Goal: Task Accomplishment & Management: Manage account settings

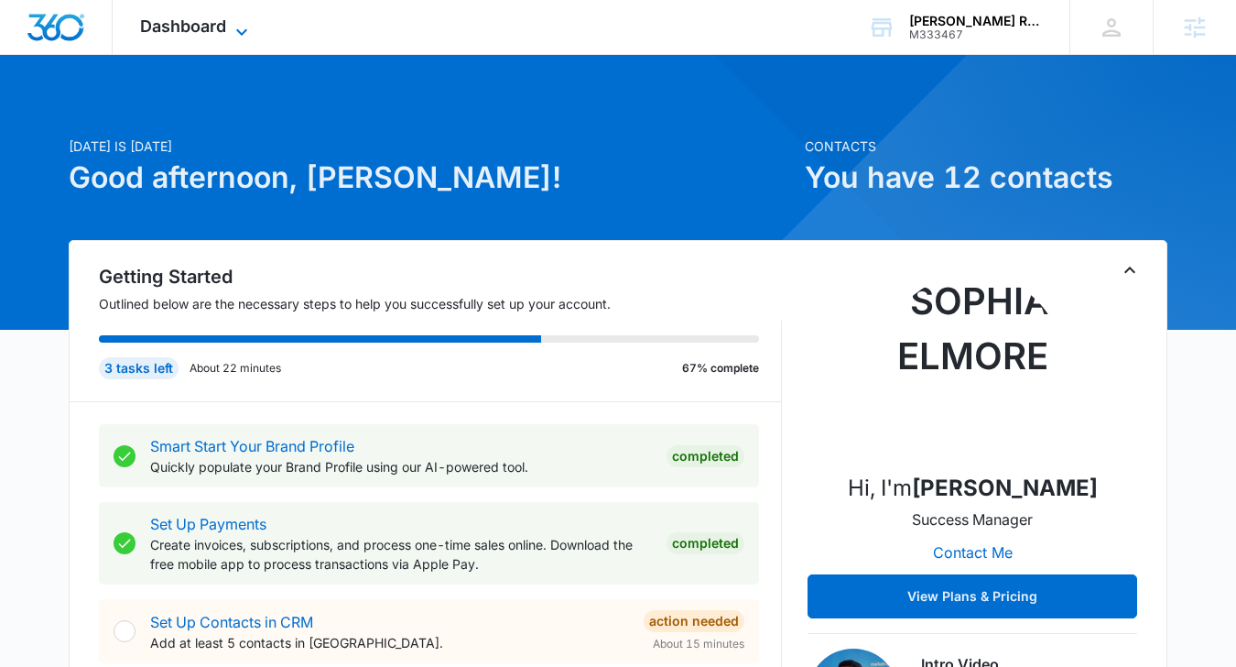
click at [193, 17] on span "Dashboard" at bounding box center [183, 25] width 86 height 19
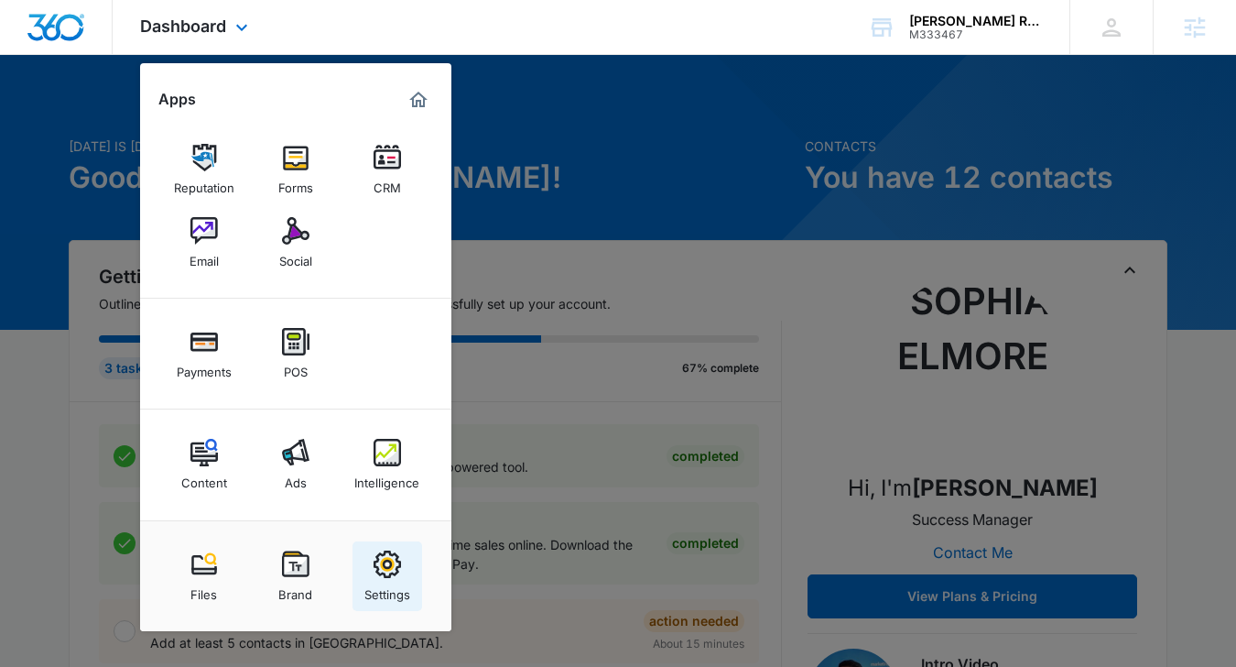
click at [403, 580] on div "Settings" at bounding box center [387, 590] width 46 height 24
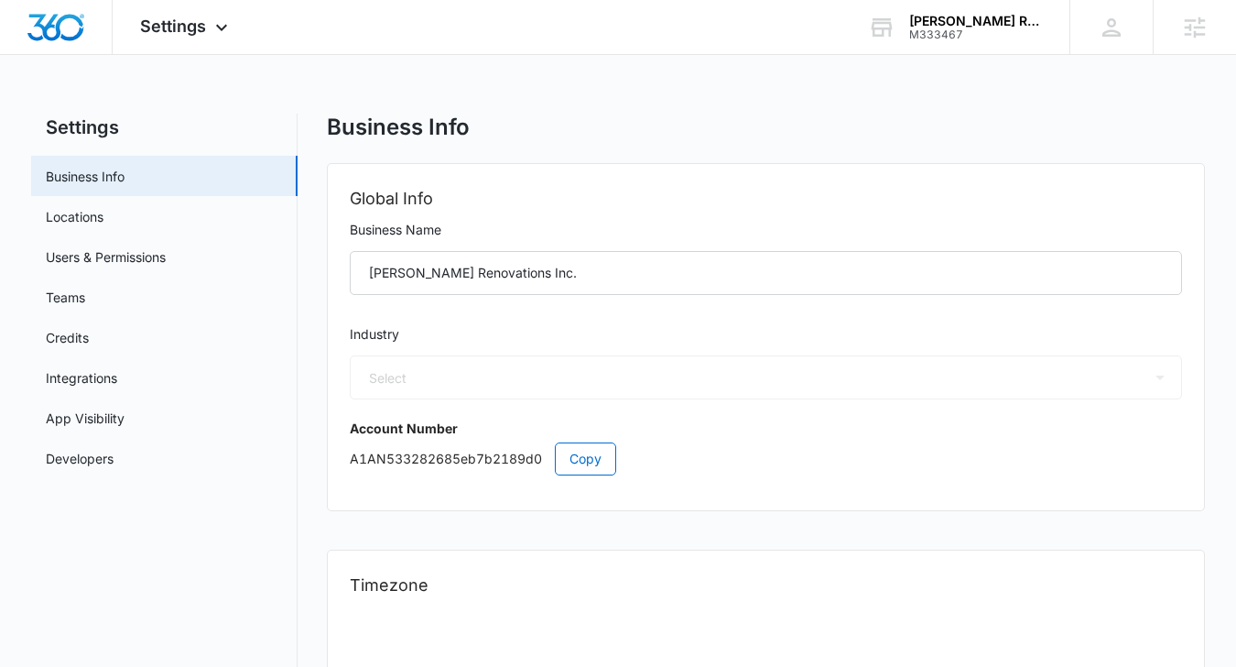
select select "4"
select select "US"
select select "America/New_York"
click at [103, 226] on link "Locations" at bounding box center [75, 216] width 58 height 19
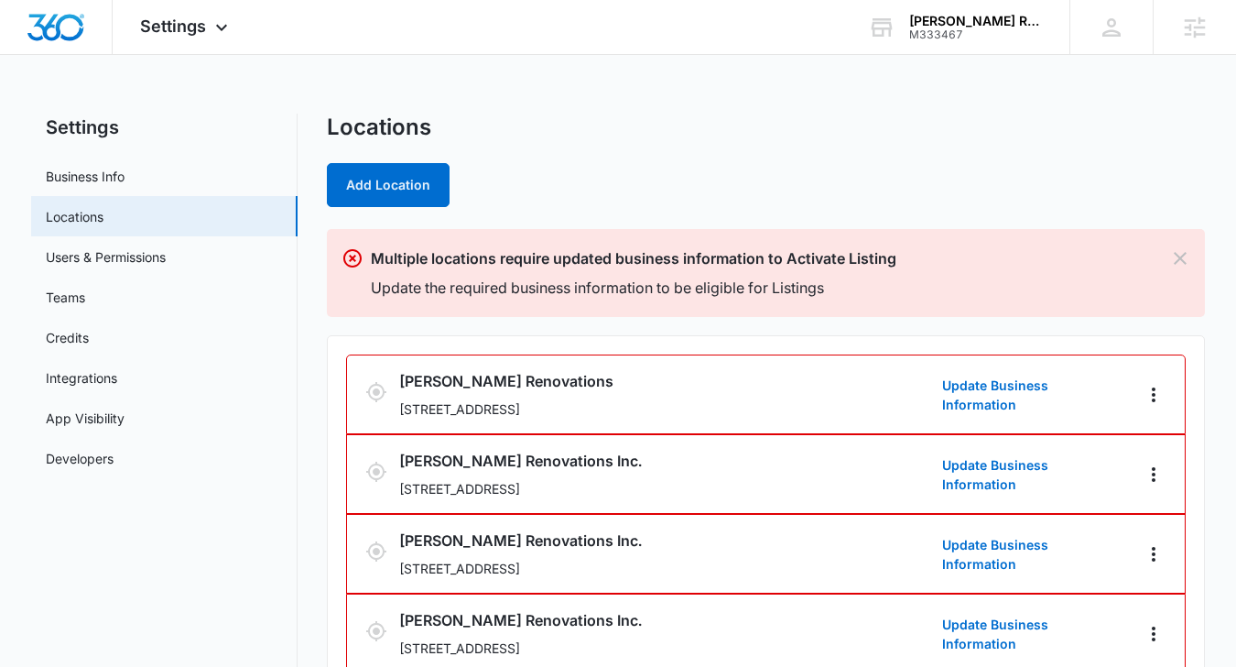
scroll to position [48, 0]
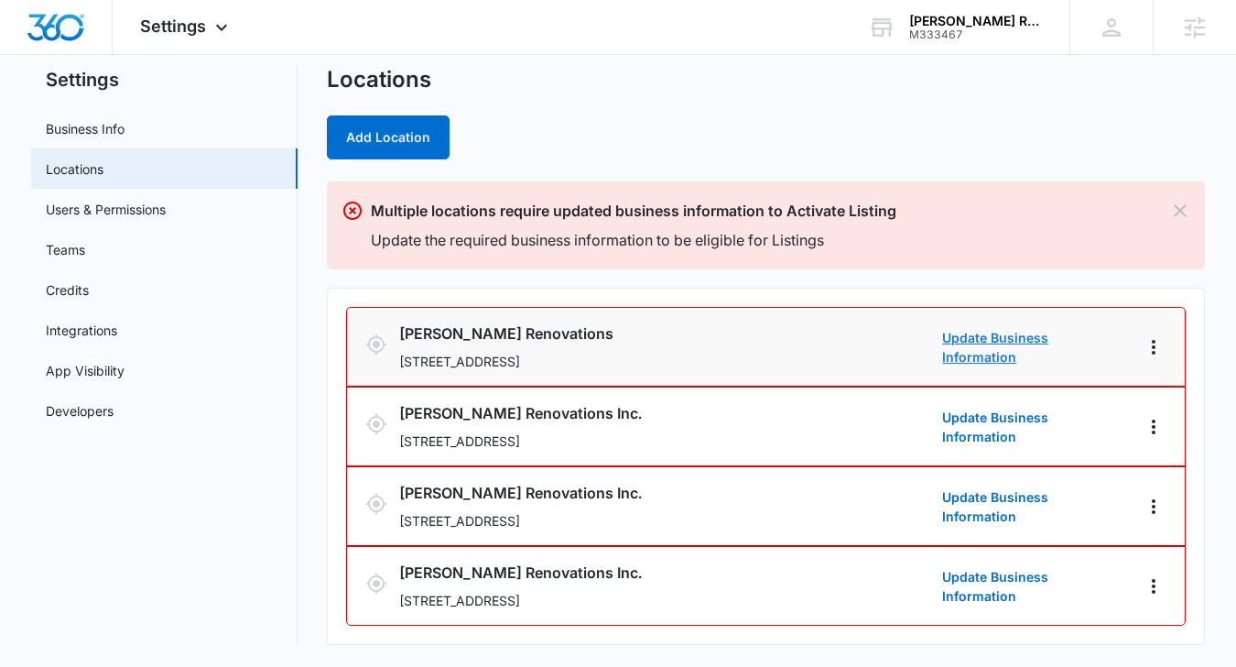
click at [1002, 346] on link "Update Business Information" at bounding box center [1033, 347] width 183 height 38
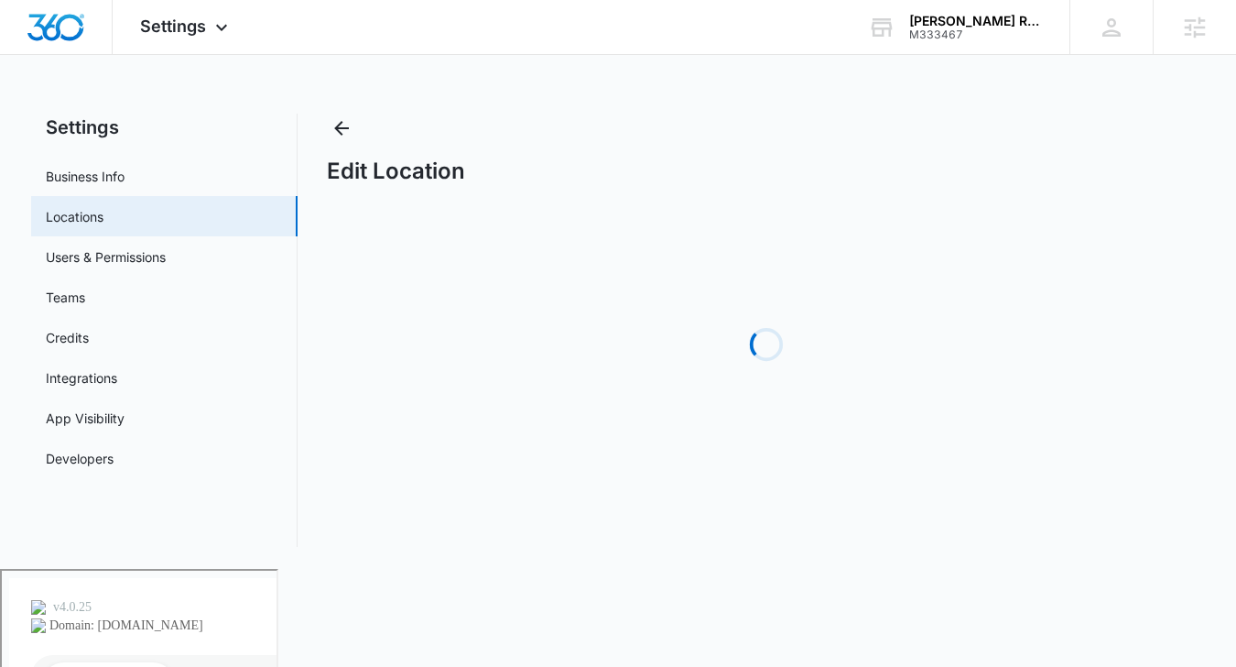
select select "Florida"
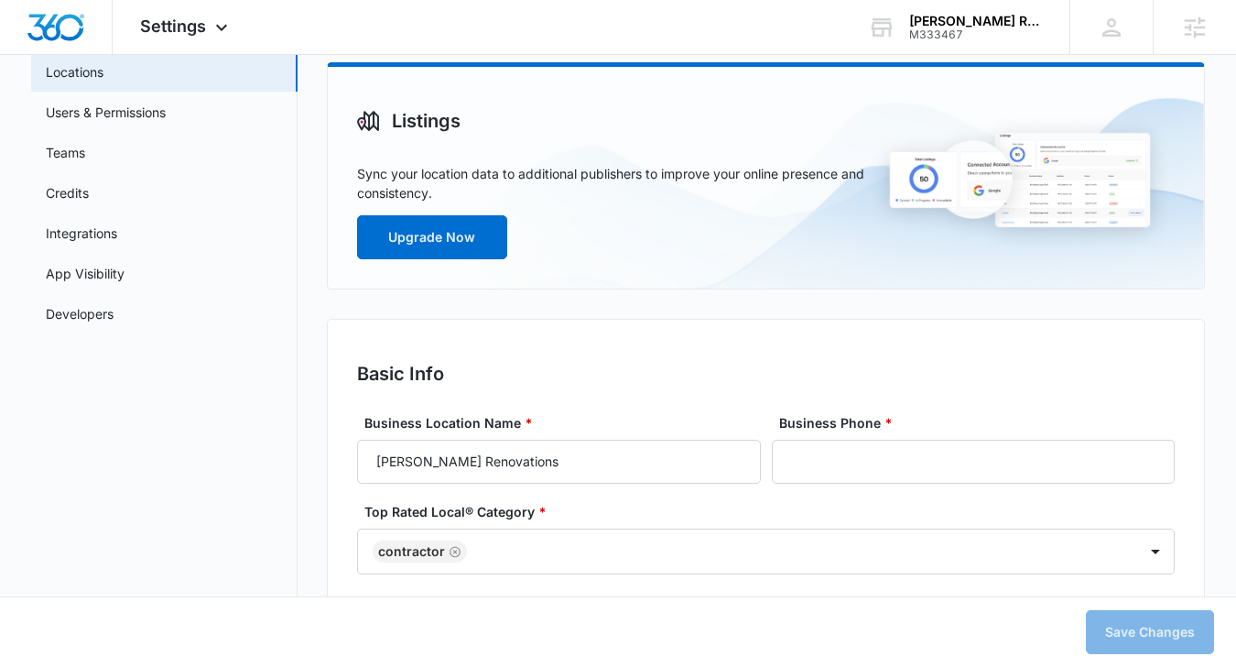
scroll to position [397, 0]
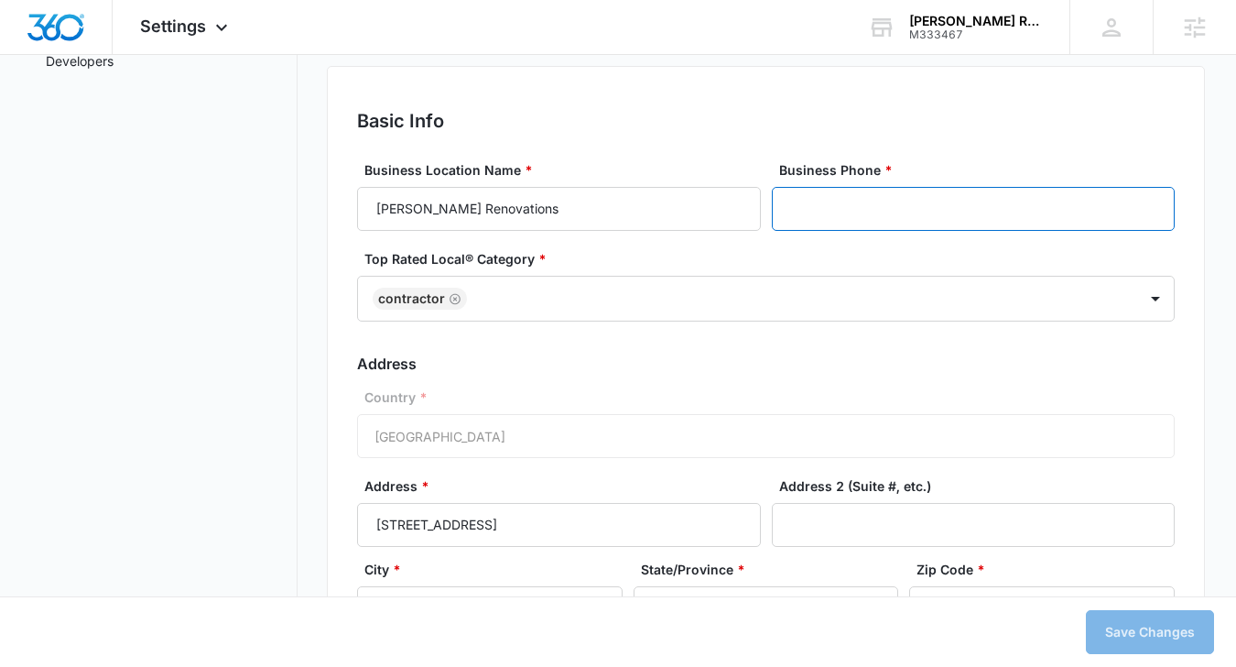
click at [807, 215] on input "Business Phone *" at bounding box center [974, 209] width 404 height 44
paste input "(728) 202-9950"
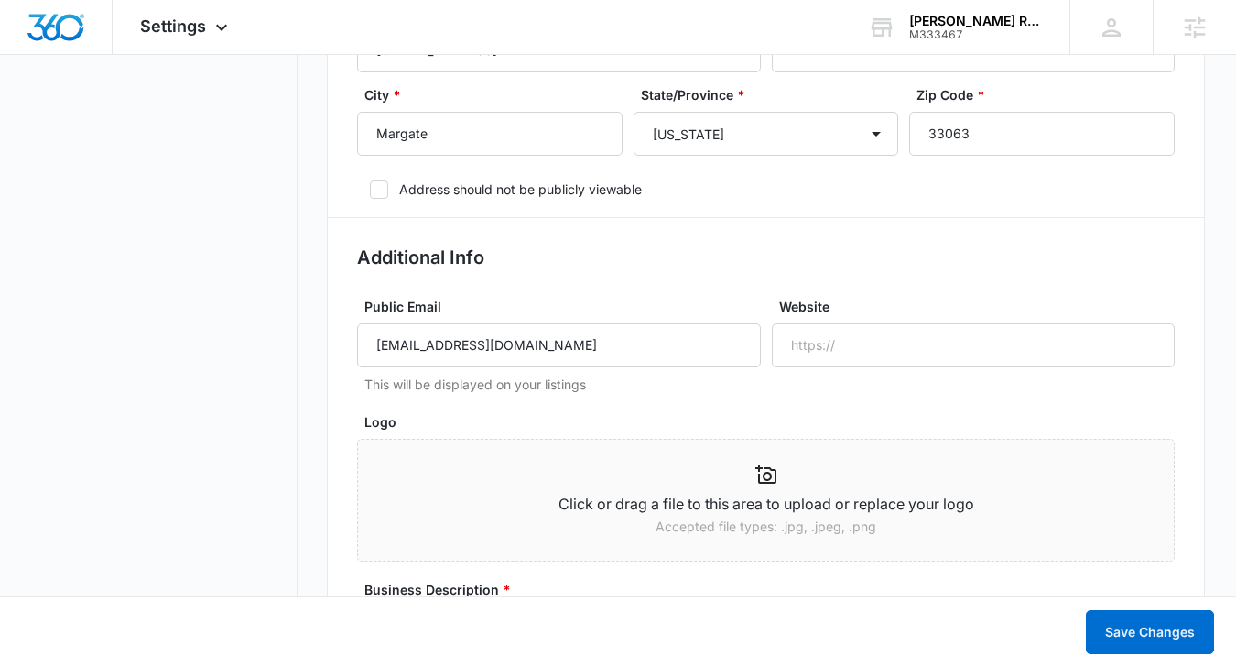
scroll to position [895, 0]
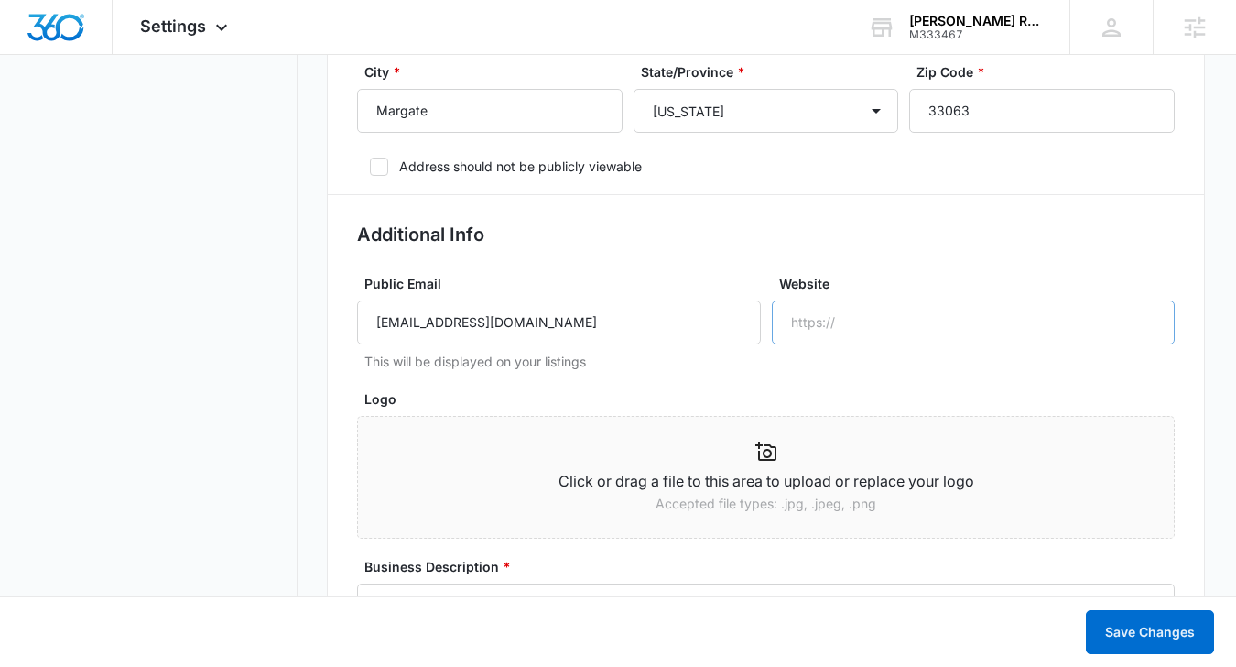
type input "(728) 202-9950"
click at [854, 331] on input "Website" at bounding box center [974, 322] width 404 height 44
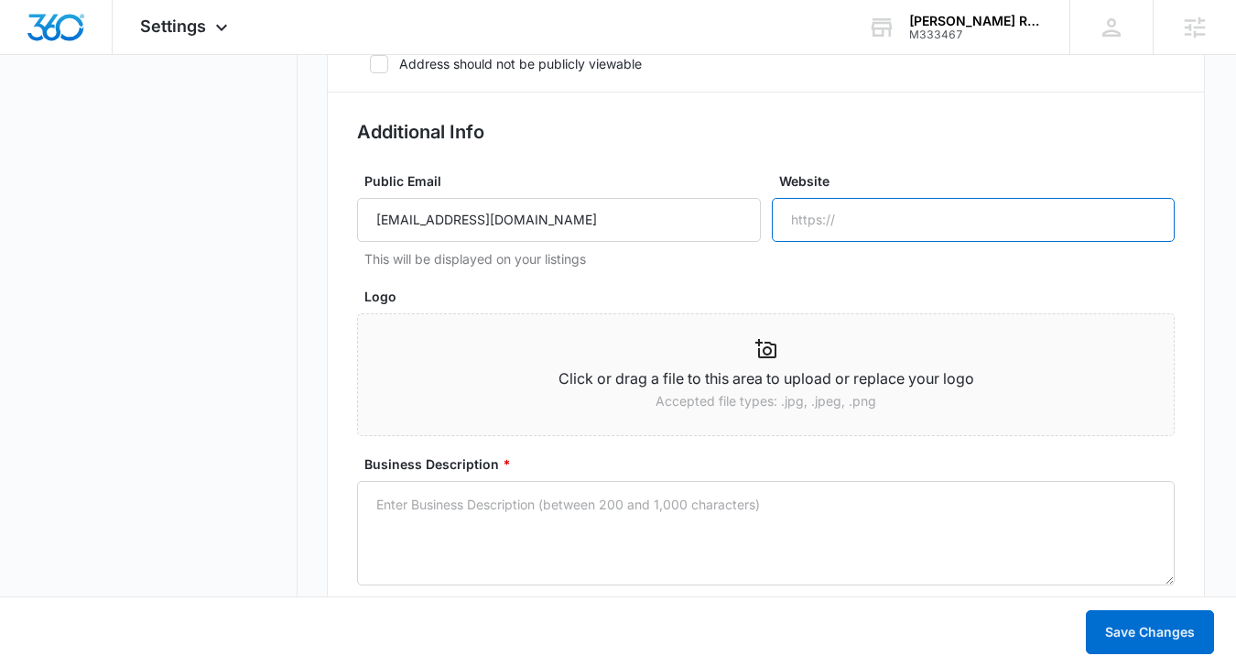
scroll to position [1000, 0]
paste input "https://serranorenovations.com/"
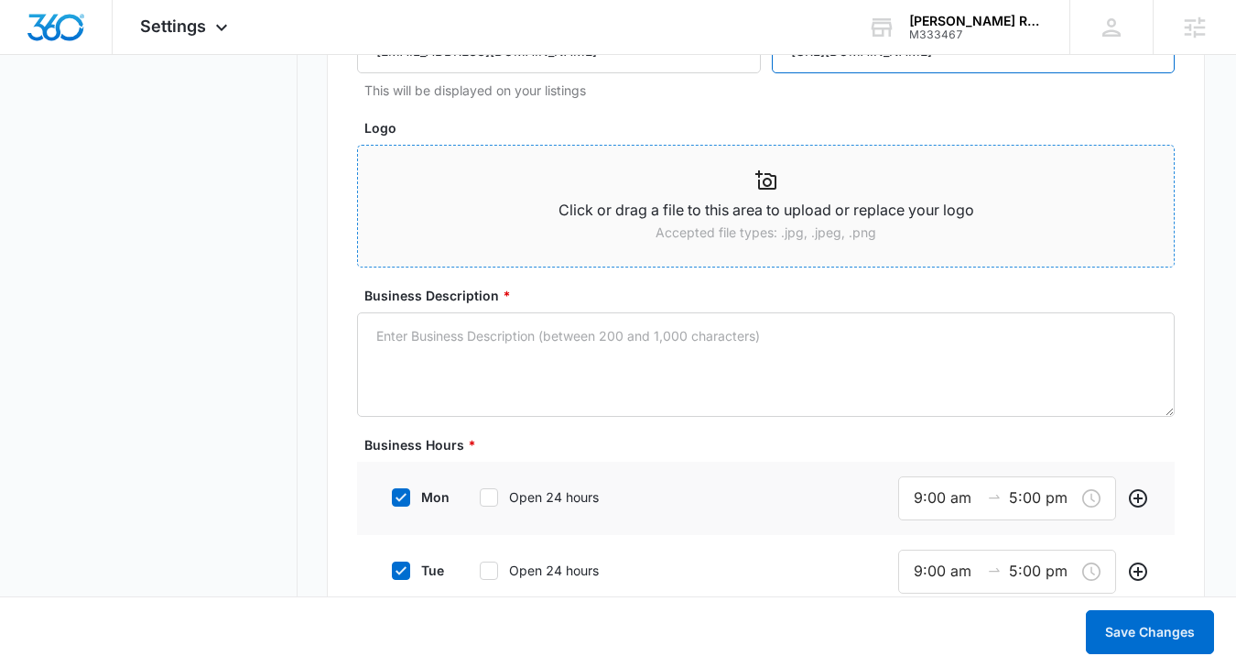
scroll to position [1168, 0]
type input "https://serranorenovations.com/"
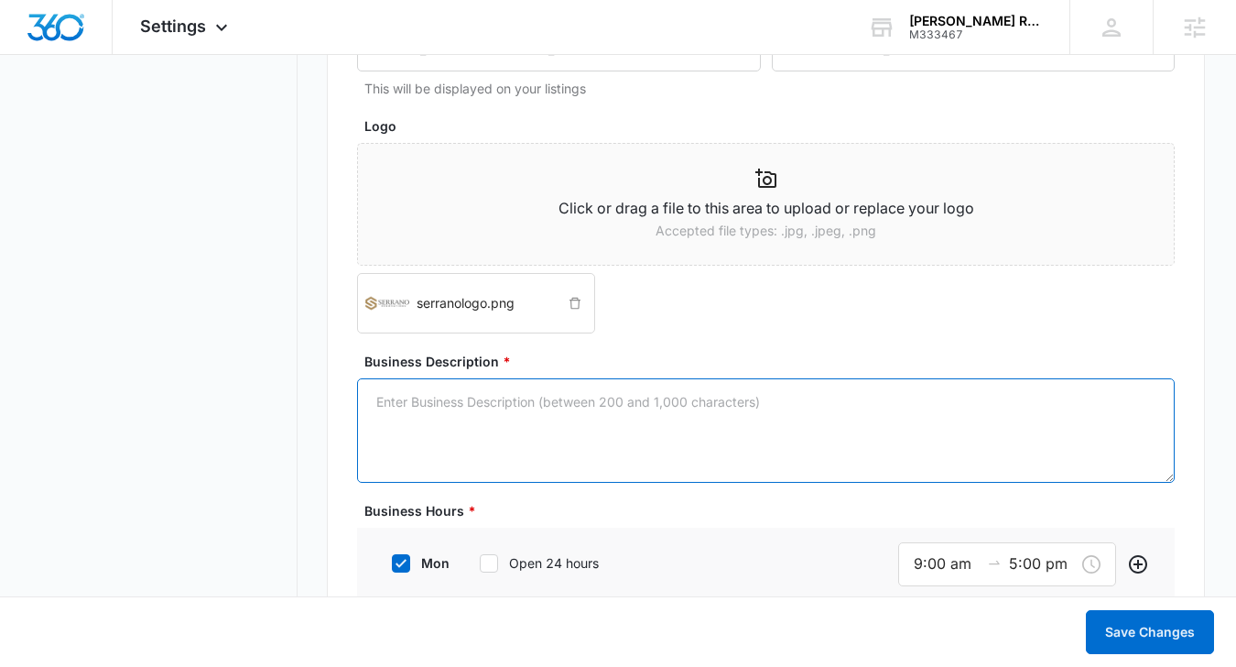
click at [556, 414] on textarea "Business Description *" at bounding box center [766, 430] width 819 height 104
click at [440, 395] on textarea "Business Description *" at bounding box center [766, 430] width 819 height 104
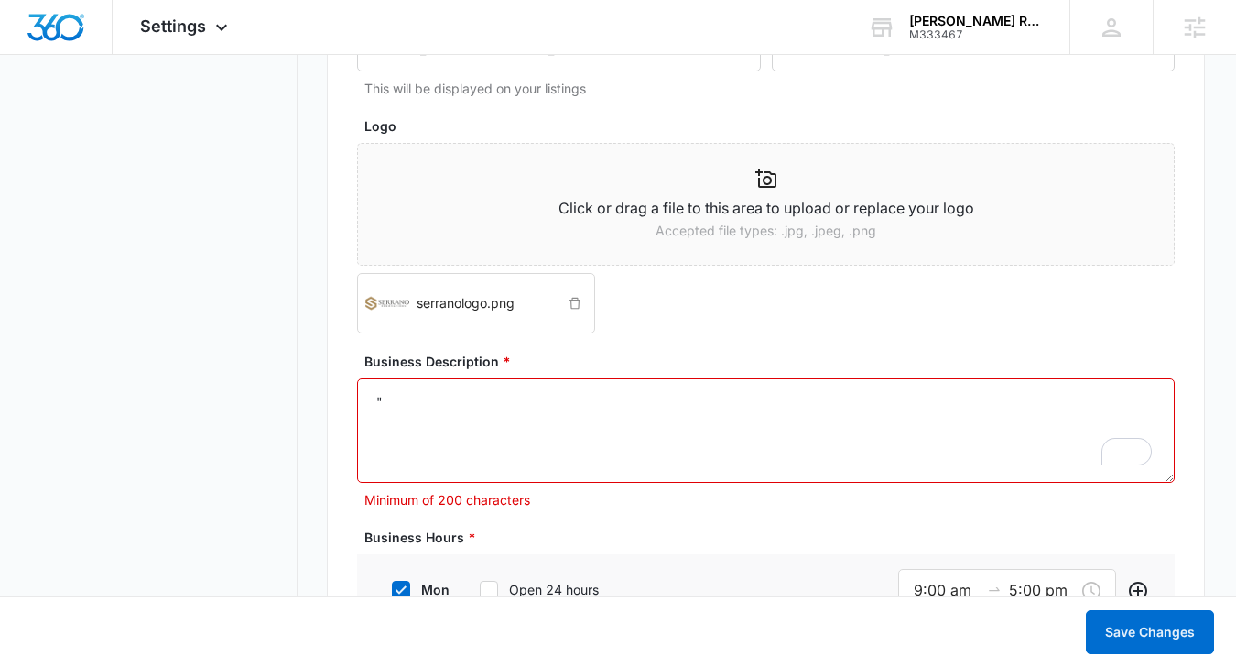
paste textarea "Family-owned business specializing in residential renovations: kitchens, bathro…"
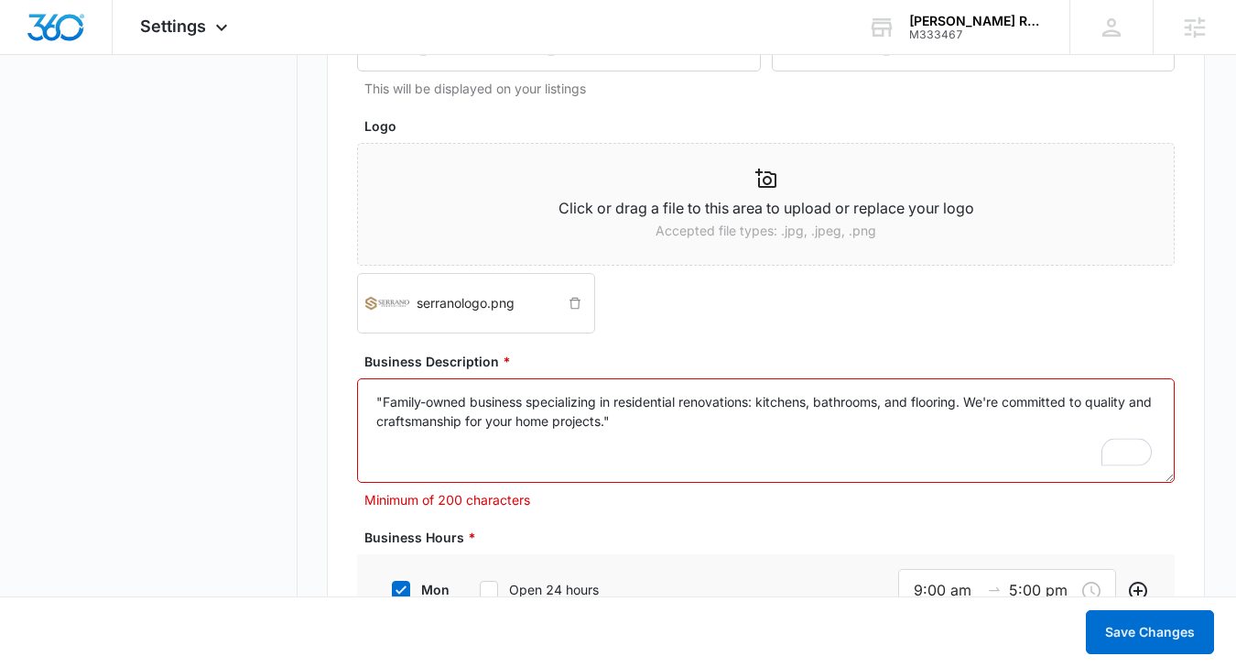
click at [573, 417] on textarea ""Family-owned business specializing in residential renovations: kitchens, bathr…" at bounding box center [766, 430] width 819 height 104
click at [543, 452] on textarea ""Family-owned business specializing in residential renovations: kitchens, bathr…" at bounding box center [766, 430] width 819 height 104
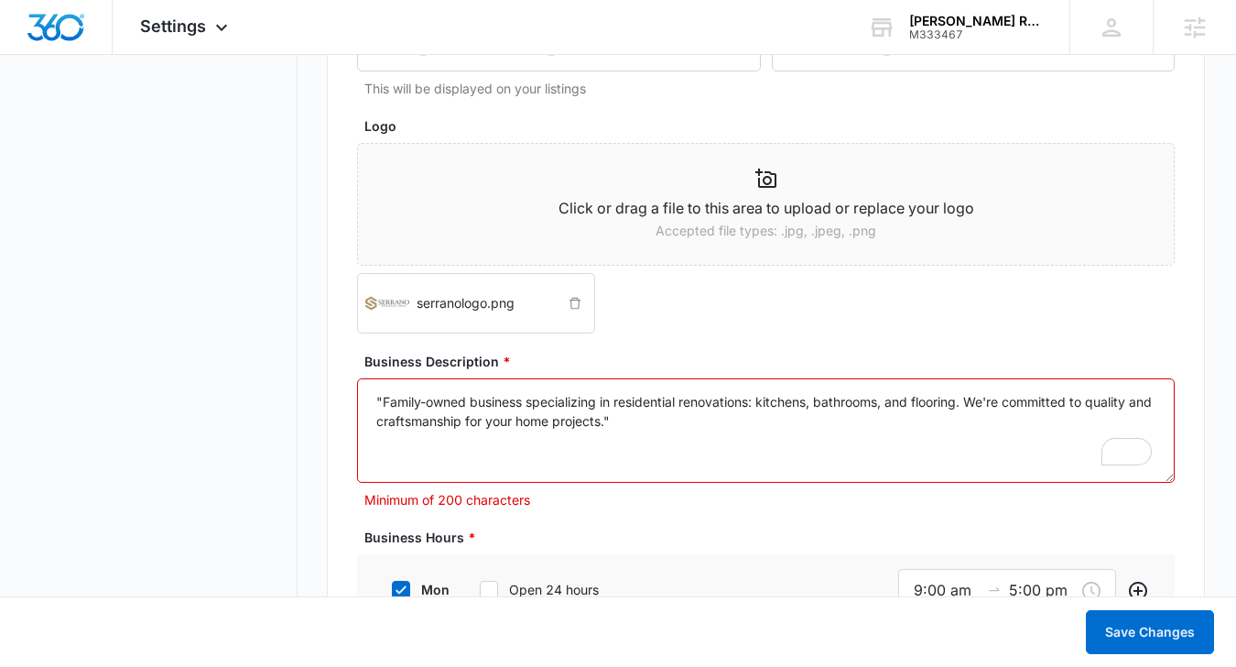
click at [462, 422] on textarea ""Family-owned business specializing in residential renovations: kitchens, bathr…" at bounding box center [766, 430] width 819 height 104
paste textarea "Family-owned business specializing in residential renovations like kitchens, ba…"
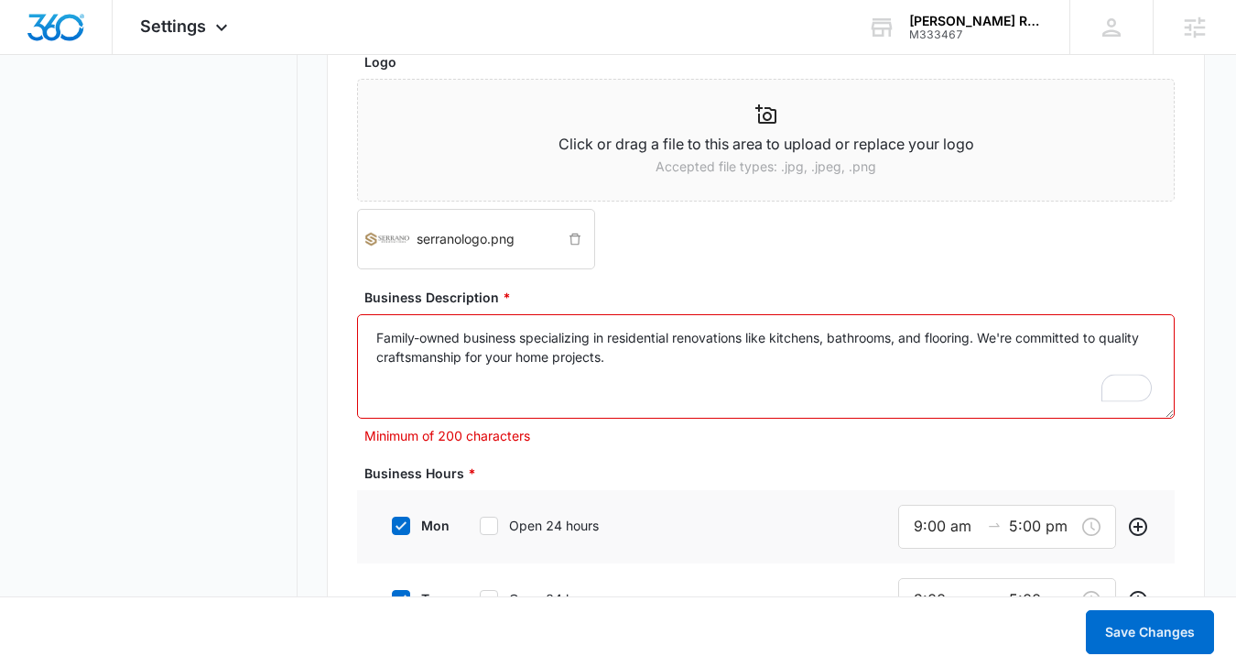
scroll to position [1233, 0]
click at [471, 438] on p "Minimum of 200 characters" at bounding box center [769, 433] width 811 height 19
click at [599, 359] on textarea "Family-owned business specializing in residential renovations like kitchens, ba…" at bounding box center [766, 364] width 819 height 104
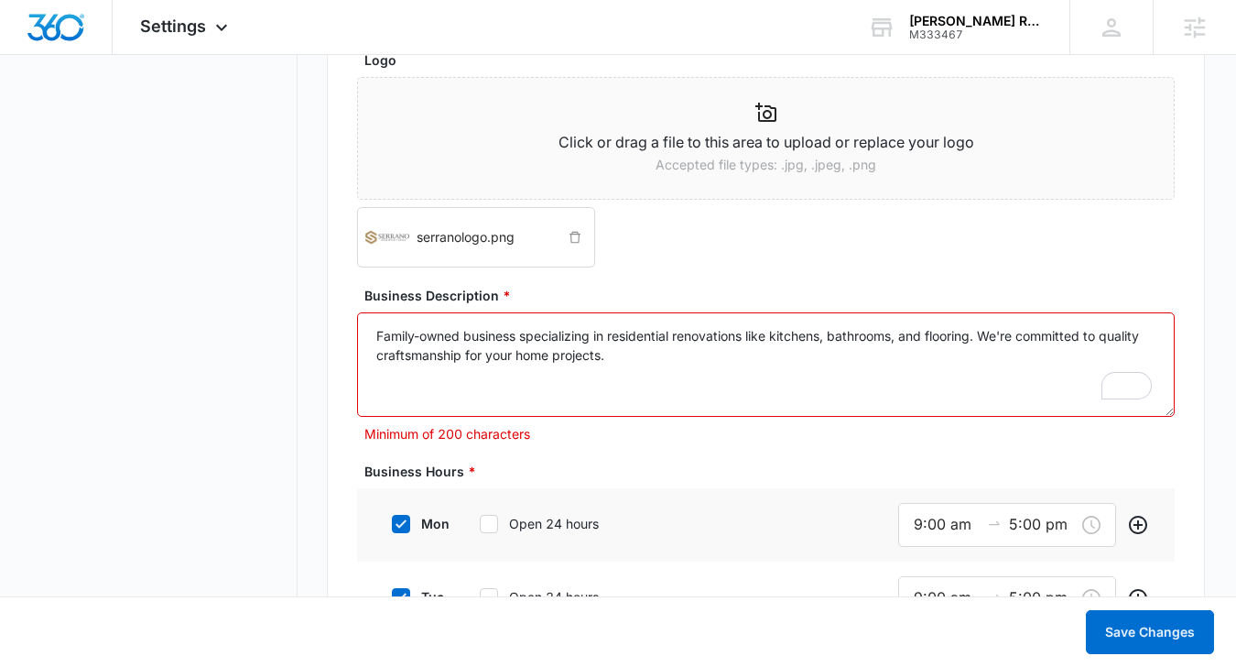
paste textarea "Our team handles every detail, ensuring a seamless experience from start to fin…"
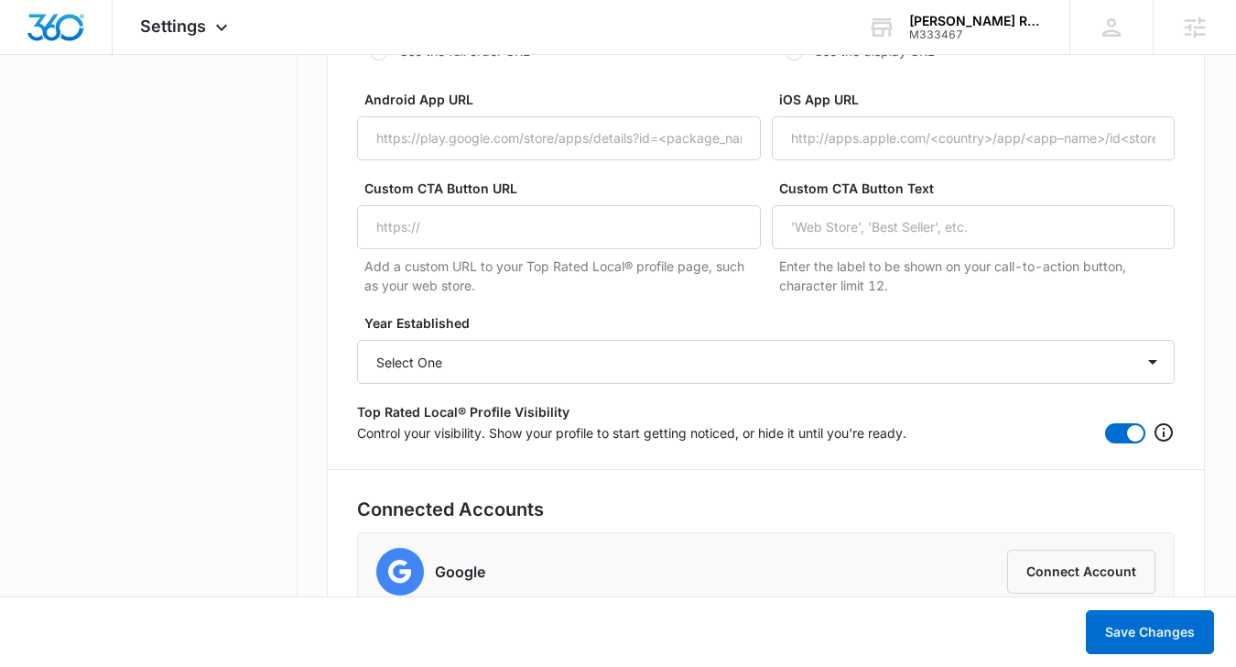
scroll to position [3595, 0]
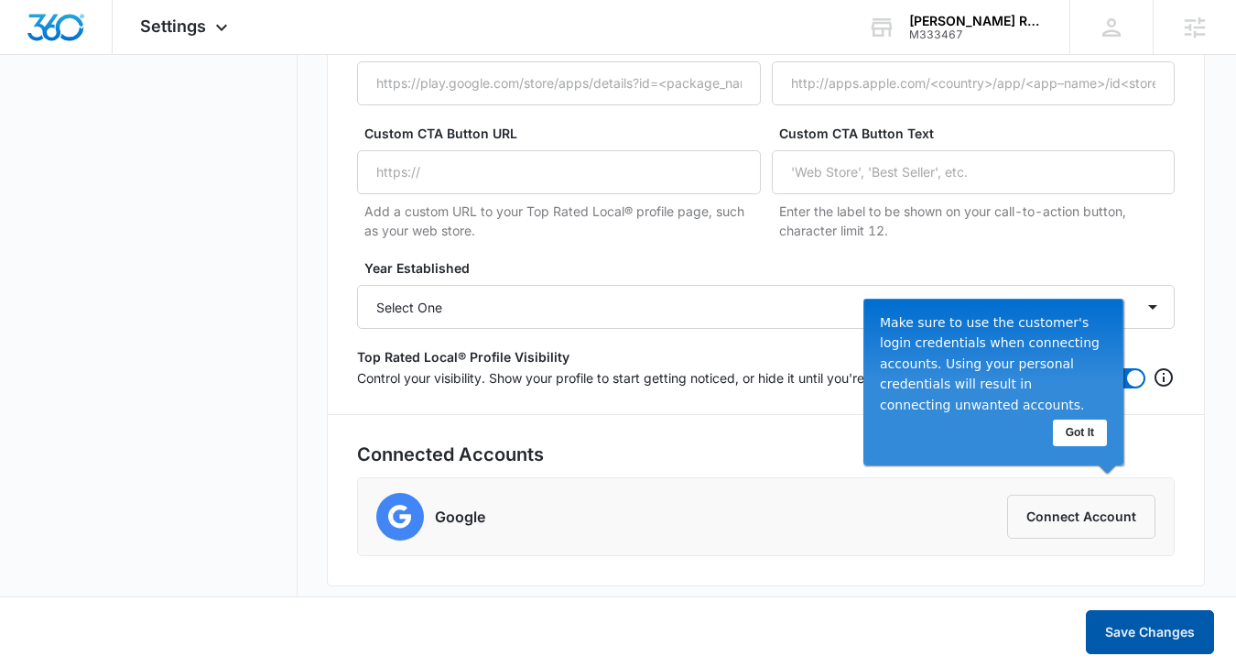
type textarea "Family-owned business specializing in residential renovations like kitchens, ba…"
click at [1111, 615] on button "Save Changes" at bounding box center [1150, 632] width 128 height 44
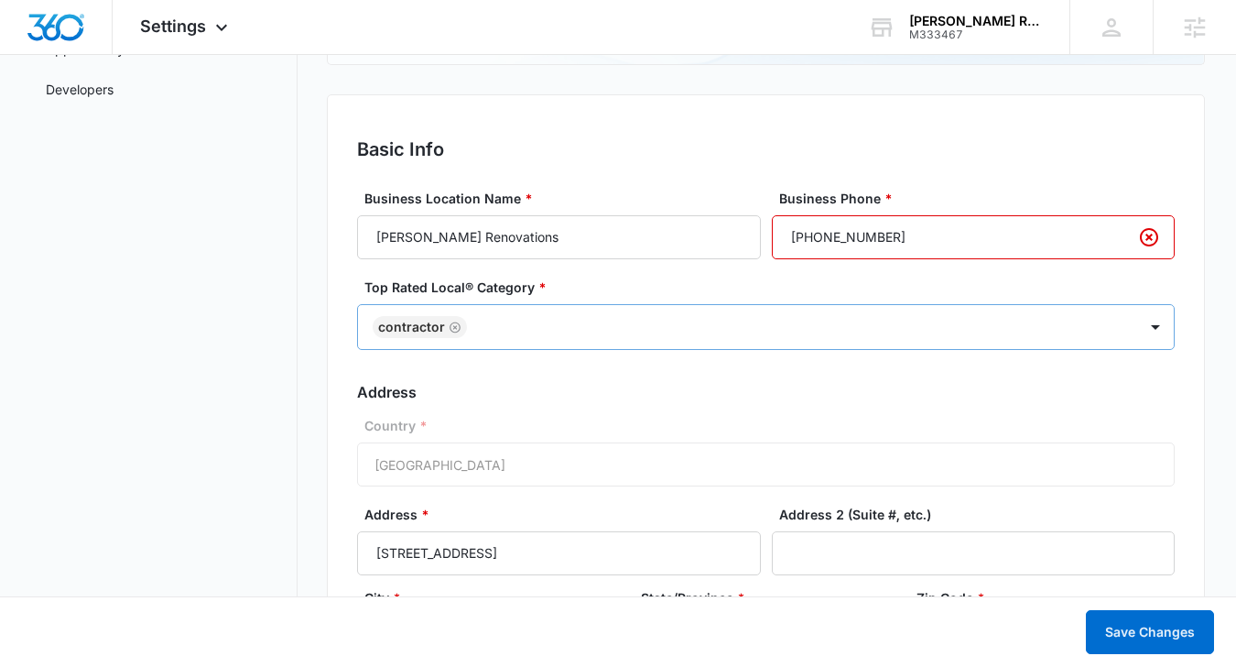
scroll to position [348, 0]
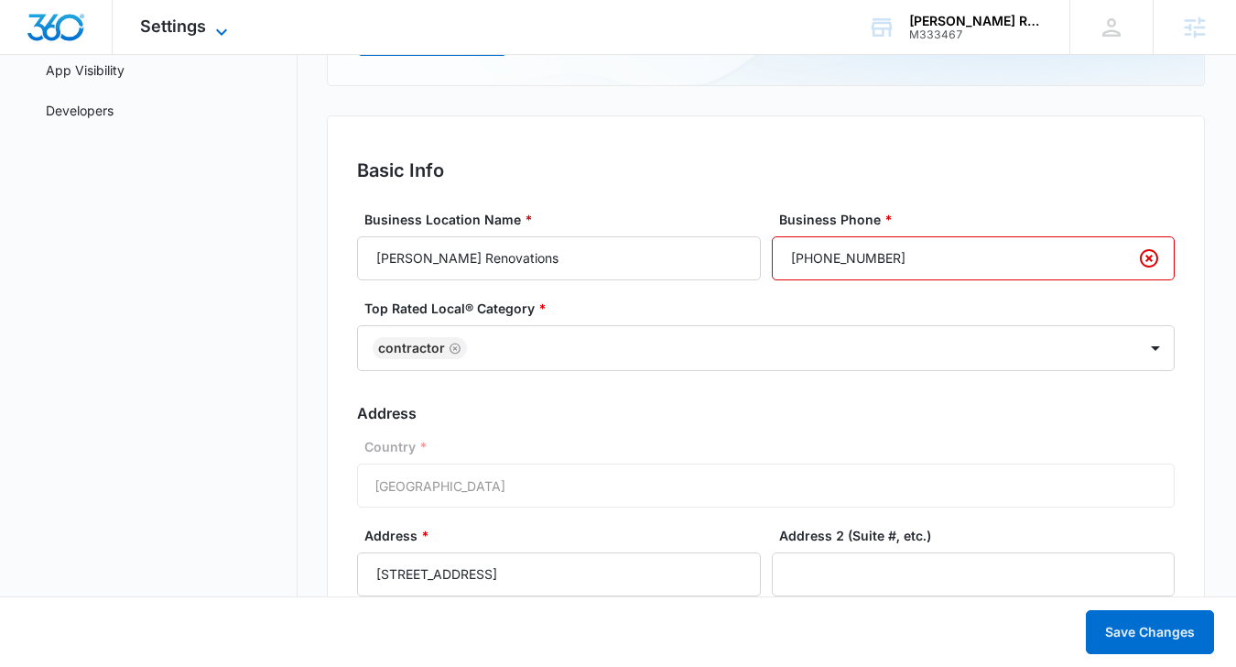
click at [174, 33] on span "Settings" at bounding box center [173, 25] width 66 height 19
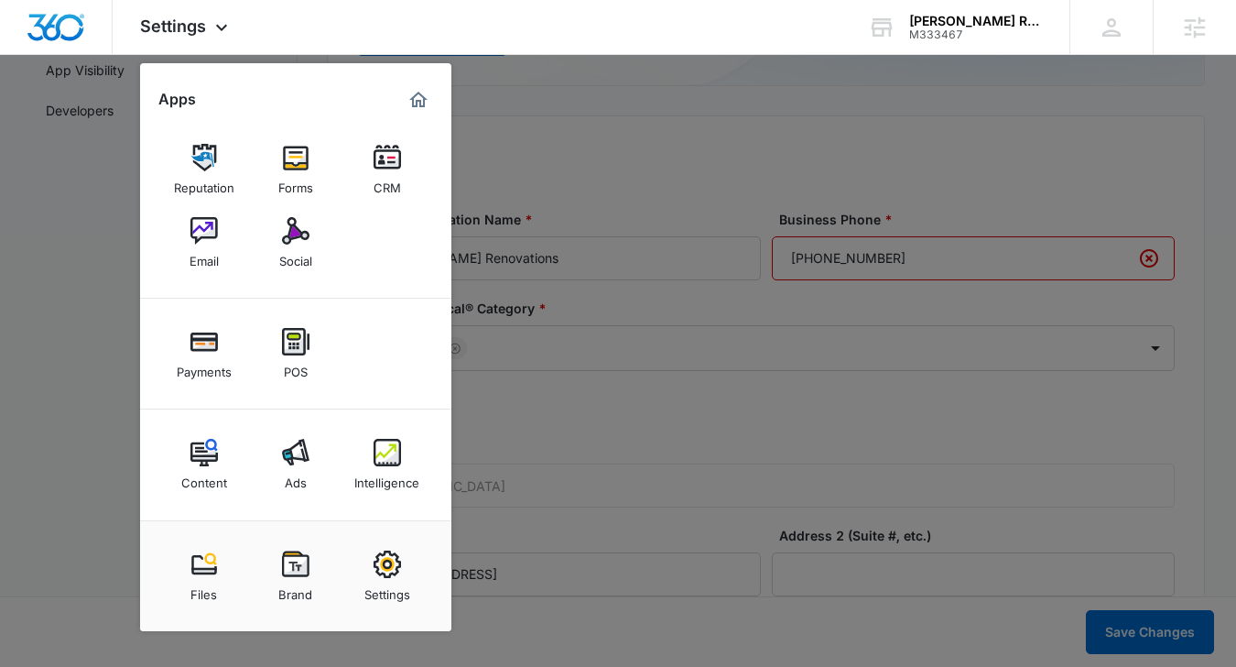
click at [518, 168] on div at bounding box center [618, 333] width 1236 height 667
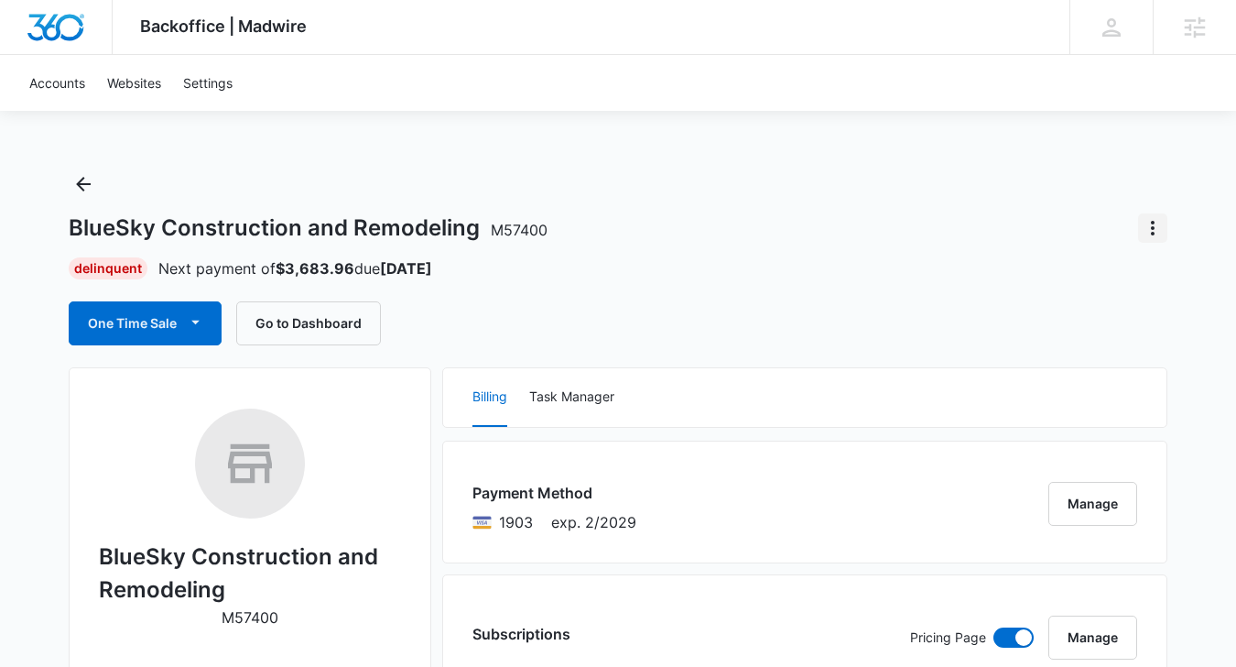
click at [1157, 228] on icon "Actions" at bounding box center [1153, 228] width 22 height 22
click at [1103, 277] on div "Close Account" at bounding box center [1080, 279] width 86 height 13
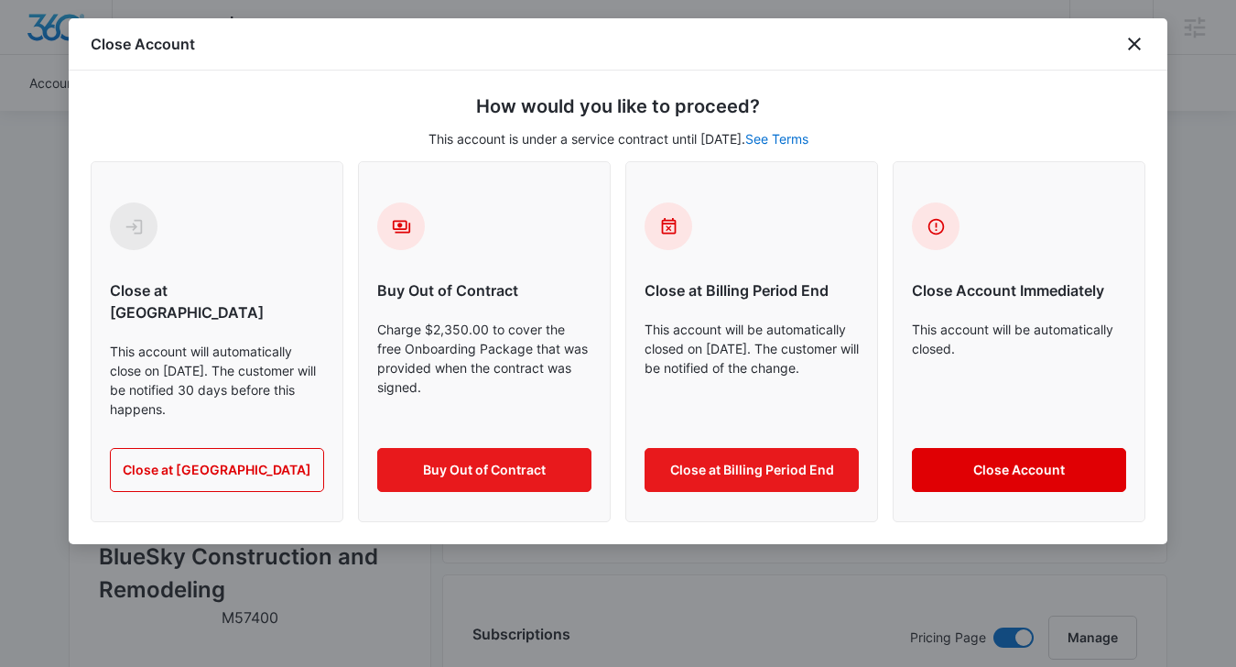
click at [964, 448] on button "Close Account" at bounding box center [1019, 470] width 214 height 44
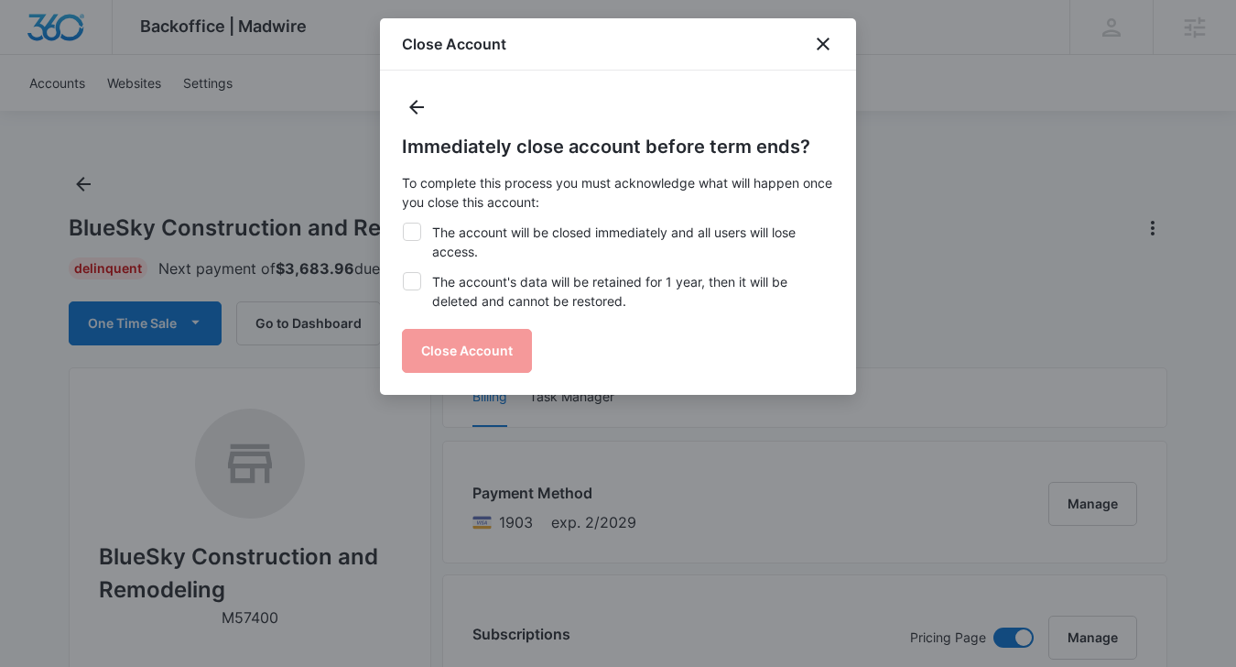
click at [494, 231] on label "The account will be closed immediately and all users will lose access." at bounding box center [618, 242] width 432 height 38
click at [403, 223] on input "The account will be closed immediately and all users will lose access." at bounding box center [402, 223] width 1 height 1
checkbox input "true"
click at [490, 285] on label "The account's data will be retained for 1 year, then it will be deleted and can…" at bounding box center [618, 291] width 432 height 38
click at [403, 273] on input "The account's data will be retained for 1 year, then it will be deleted and can…" at bounding box center [402, 272] width 1 height 1
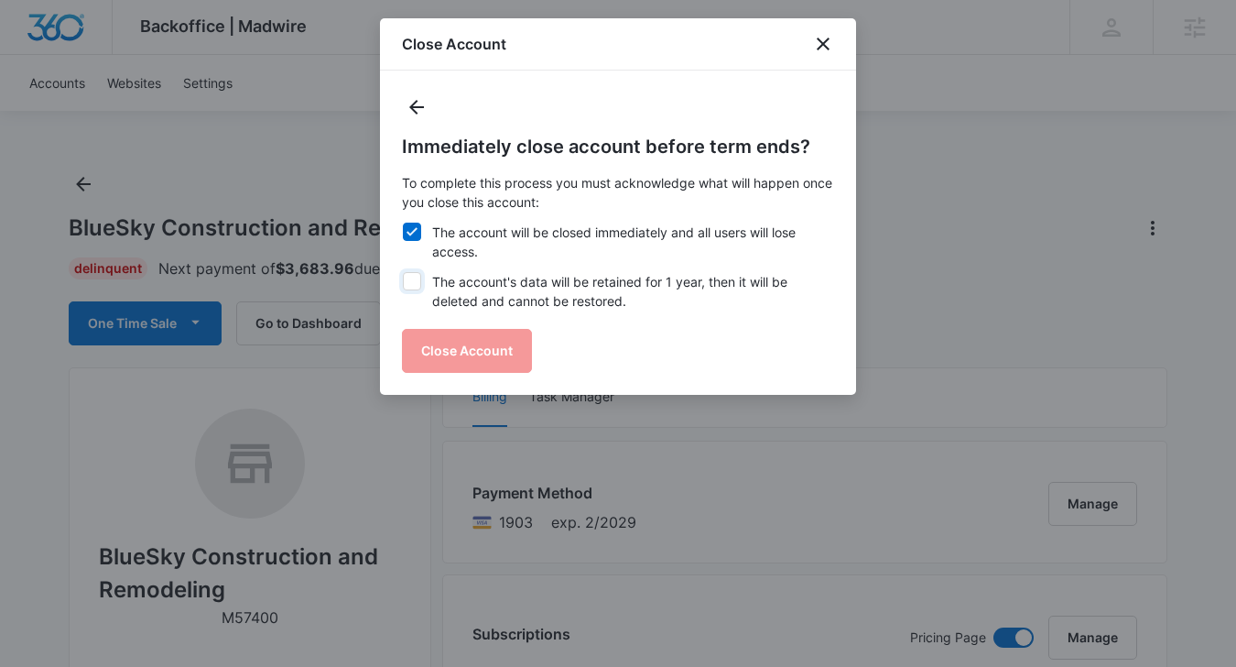
checkbox input "true"
click at [482, 338] on button "Close Account" at bounding box center [467, 351] width 130 height 44
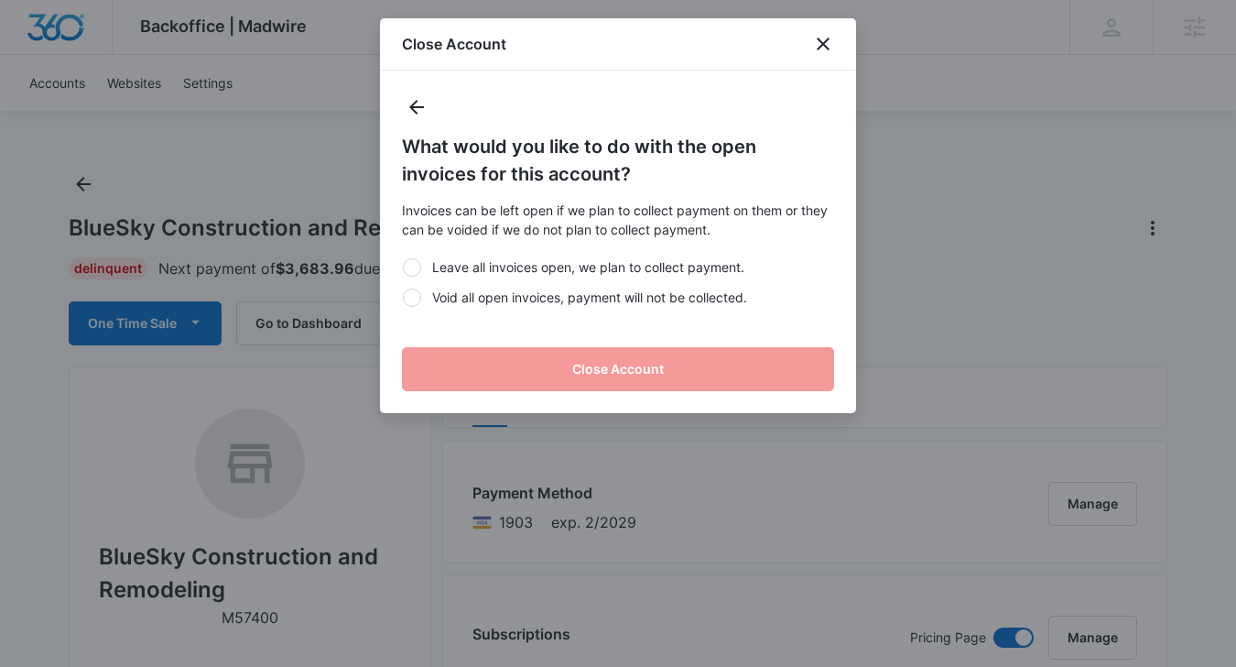
click at [482, 294] on label "Void all open invoices, payment will not be collected." at bounding box center [618, 297] width 432 height 19
click at [403, 297] on input "Void all open invoices, payment will not be collected." at bounding box center [402, 297] width 1 height 1
radio input "true"
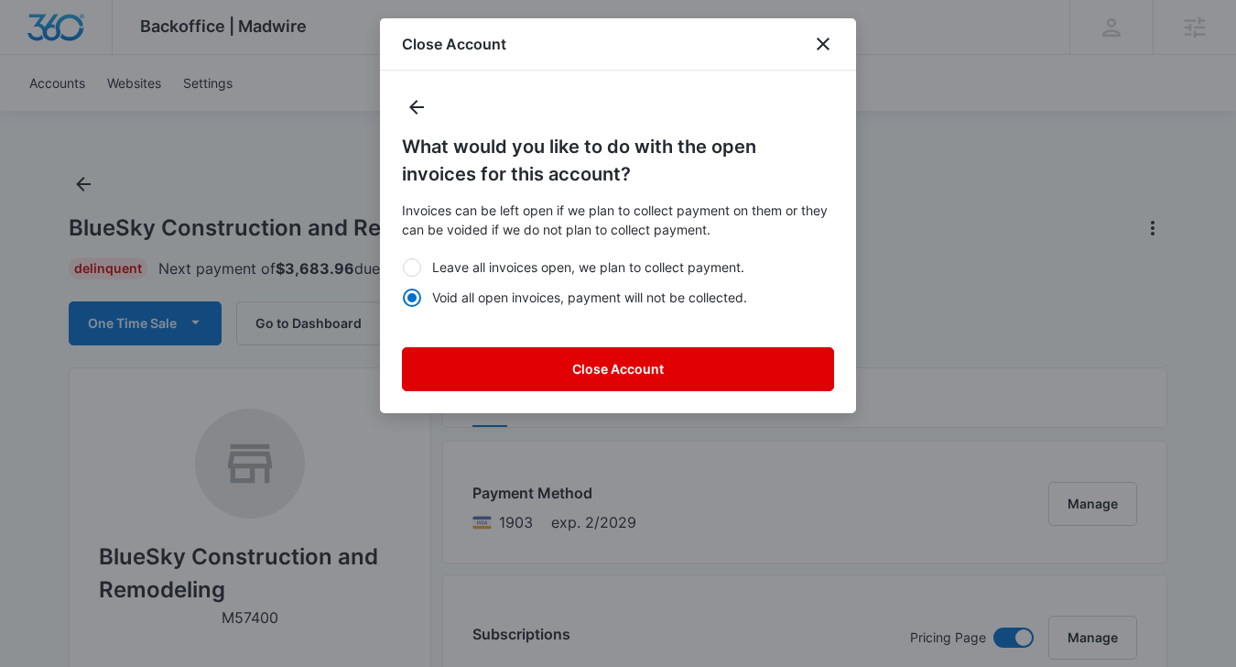
click at [491, 360] on button "Close Account" at bounding box center [618, 369] width 432 height 44
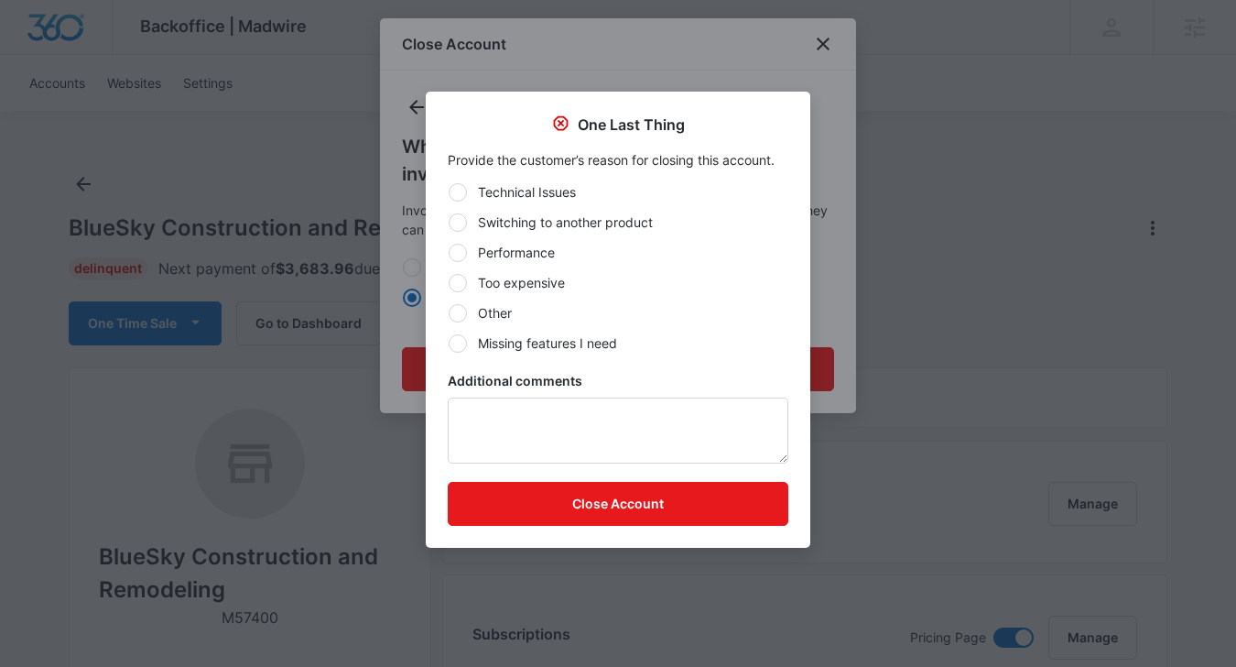
click at [529, 278] on label "Too expensive" at bounding box center [618, 282] width 341 height 19
click at [449, 282] on input "Too expensive" at bounding box center [448, 282] width 1 height 1
radio input "true"
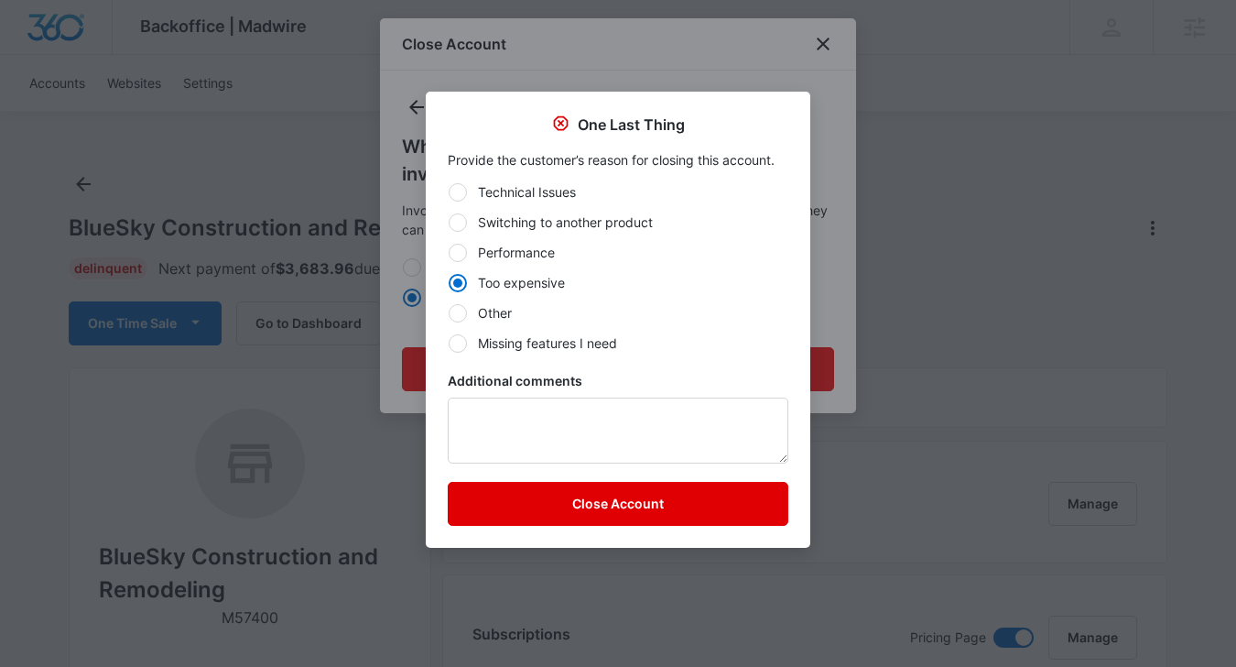
click at [512, 510] on button "Close Account" at bounding box center [618, 504] width 341 height 44
